Goal: Navigation & Orientation: Find specific page/section

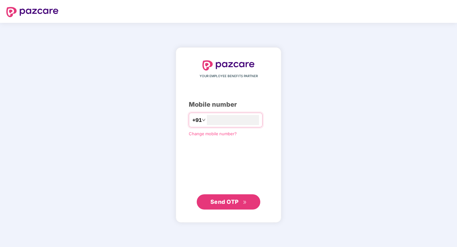
type input "**********"
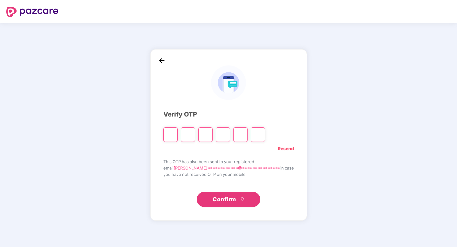
type input "*"
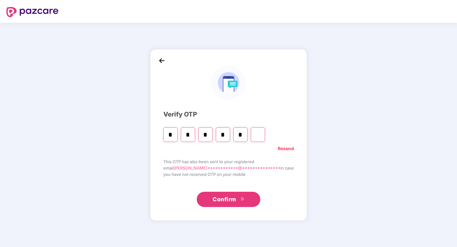
type input "*"
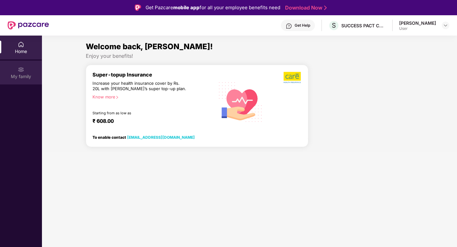
click at [24, 71] on div "My family" at bounding box center [21, 73] width 42 height 24
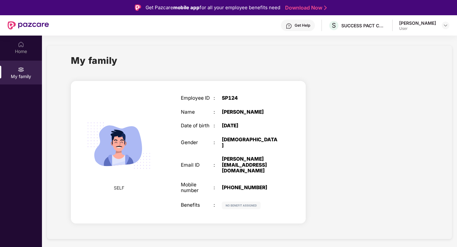
click at [415, 23] on div "[PERSON_NAME]" at bounding box center [417, 23] width 37 height 6
click at [444, 26] on img at bounding box center [445, 25] width 5 height 5
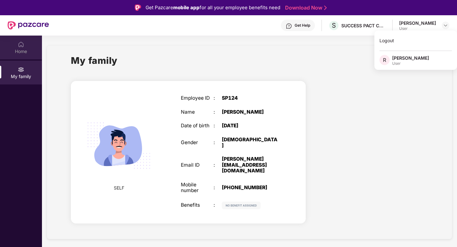
click at [28, 47] on div "Home" at bounding box center [21, 48] width 42 height 24
